Goal: Task Accomplishment & Management: Manage account settings

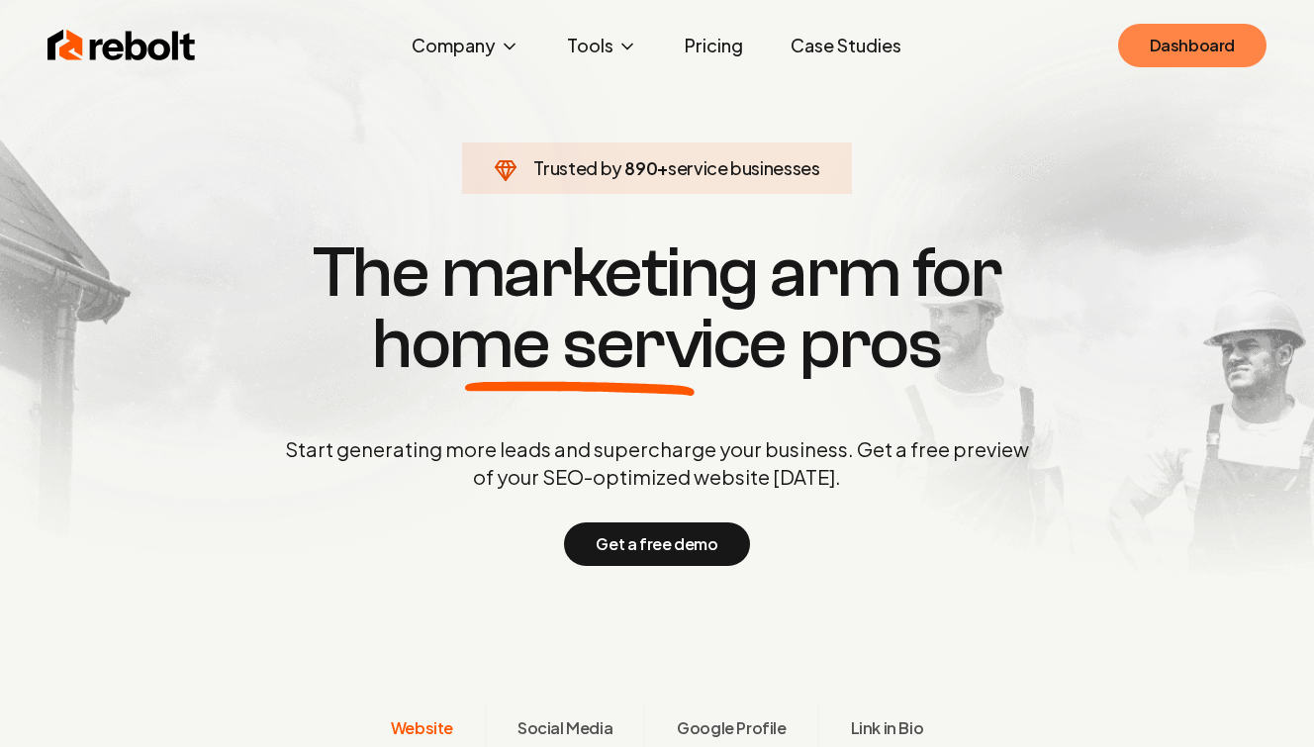
click at [1207, 56] on link "Dashboard" at bounding box center [1192, 46] width 148 height 44
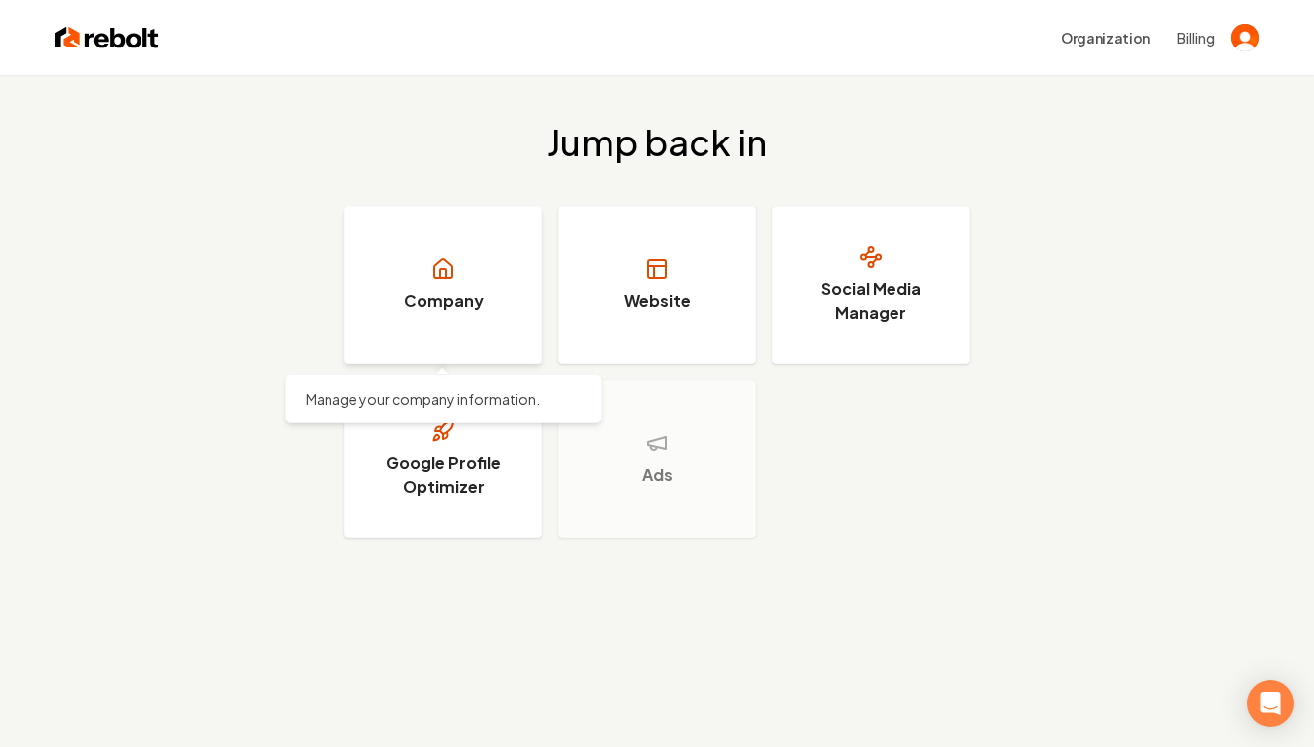
click at [532, 273] on link "Company" at bounding box center [443, 285] width 198 height 158
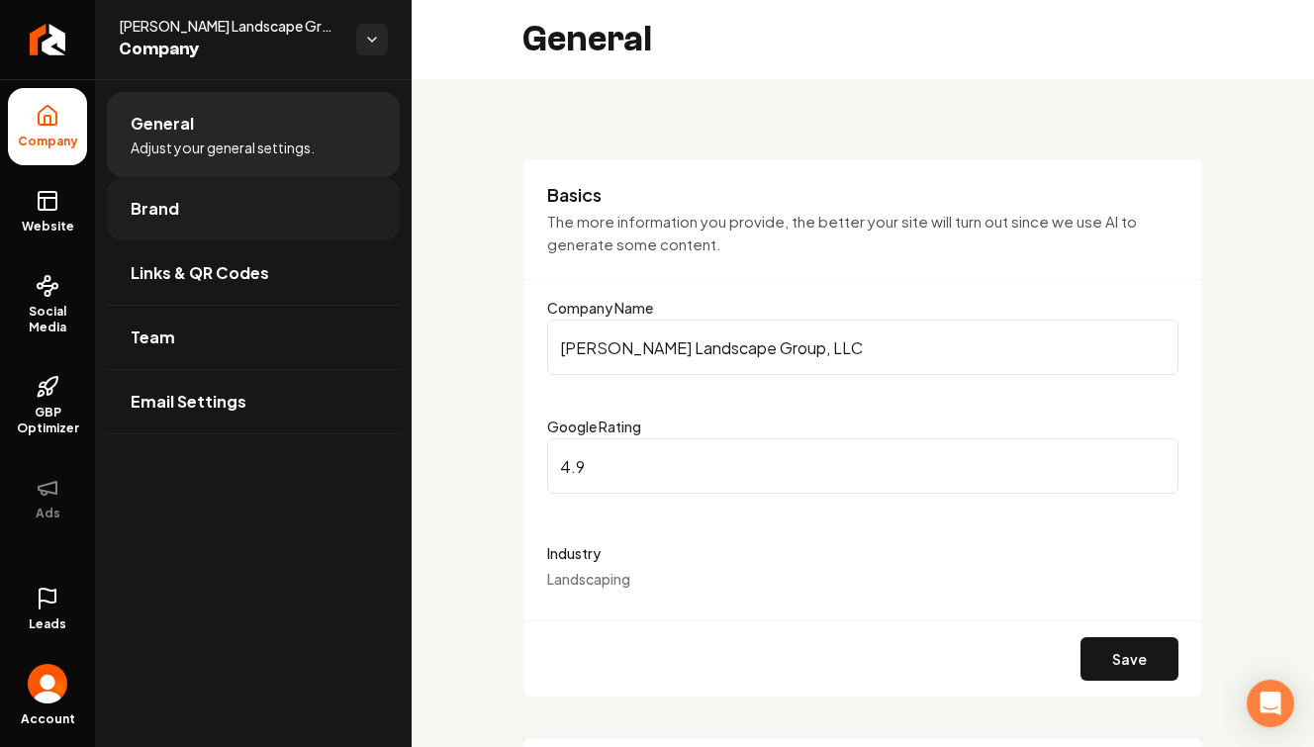
type input "[PHONE_NUMBER]"
type input "[EMAIL_ADDRESS][DOMAIN_NAME]"
click at [206, 223] on link "Brand" at bounding box center [253, 208] width 293 height 63
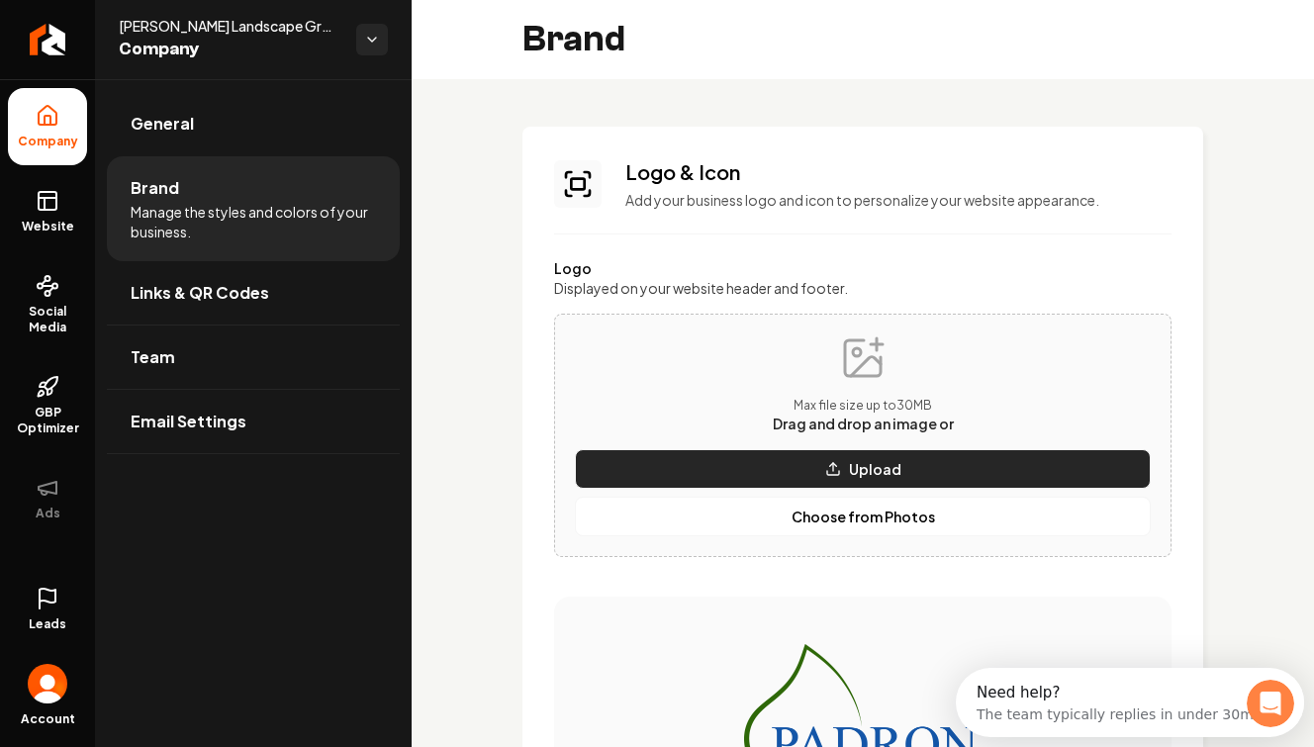
click at [835, 452] on button "Upload" at bounding box center [863, 469] width 576 height 40
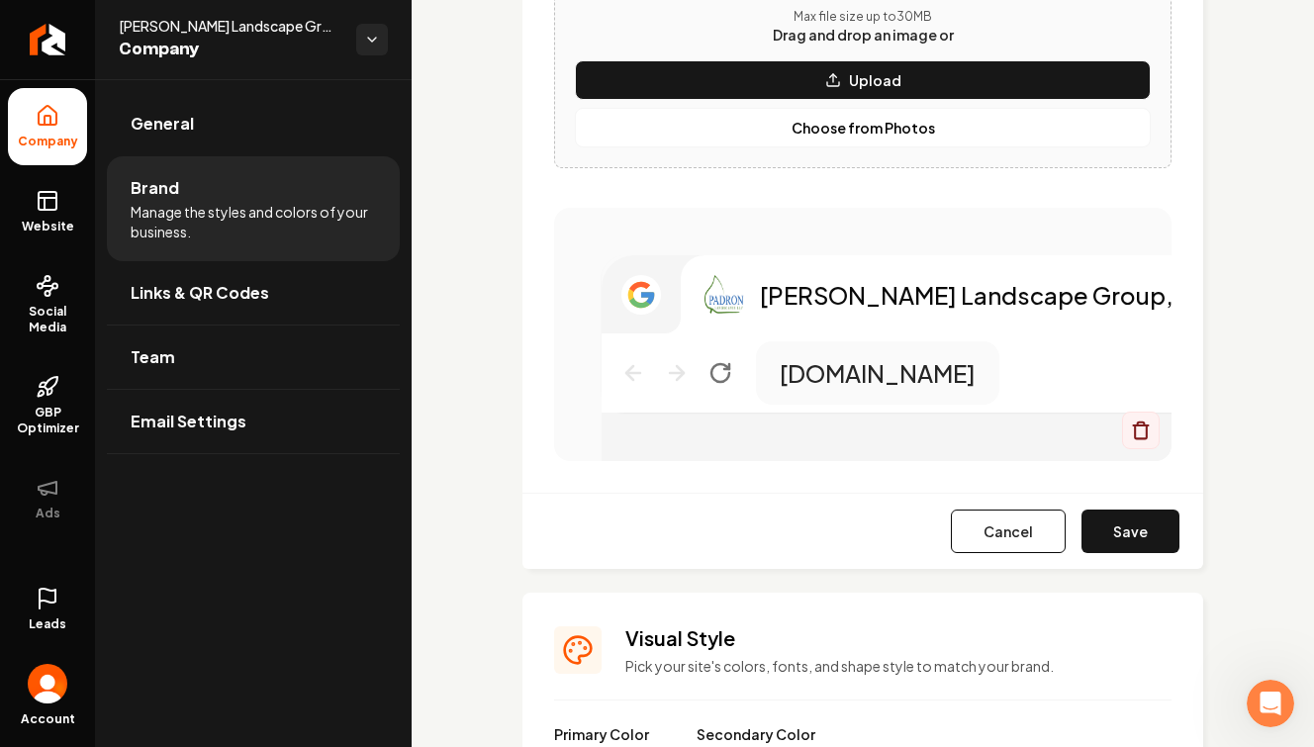
scroll to position [1068, 0]
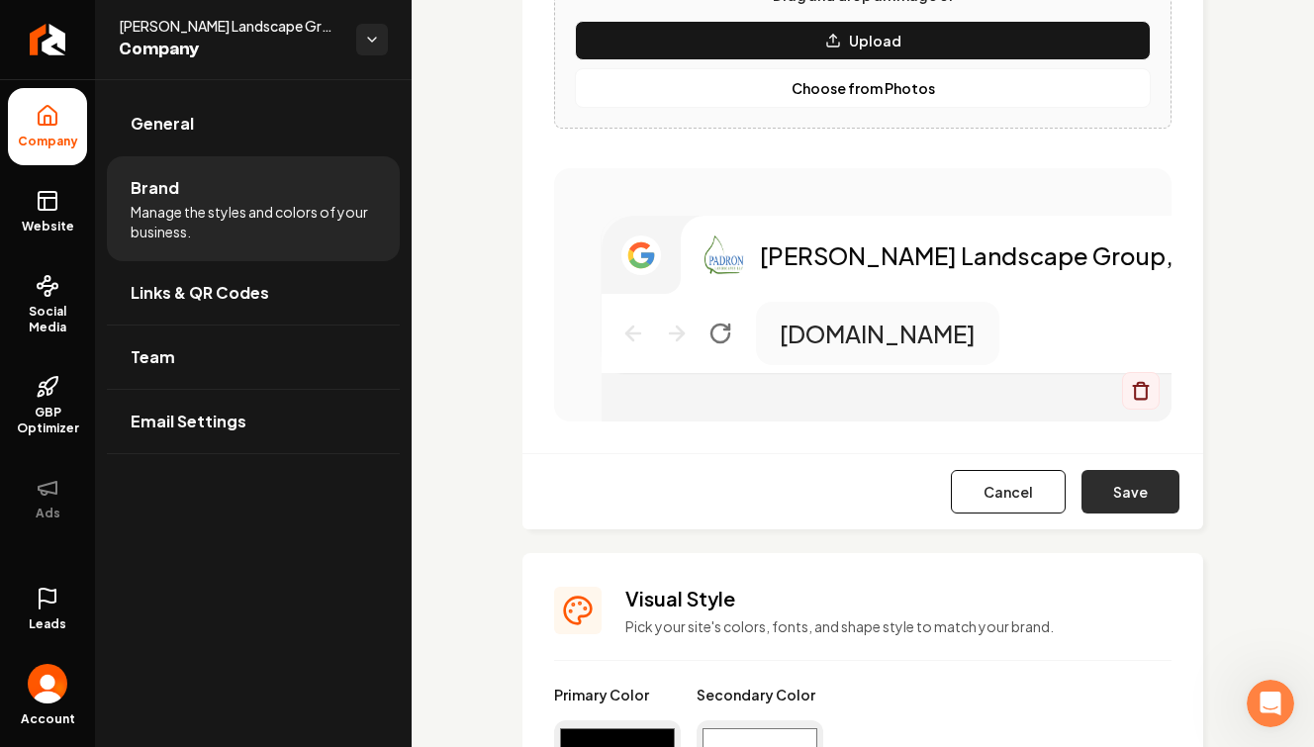
click at [1132, 481] on button "Save" at bounding box center [1130, 492] width 98 height 44
